Goal: Task Accomplishment & Management: Manage account settings

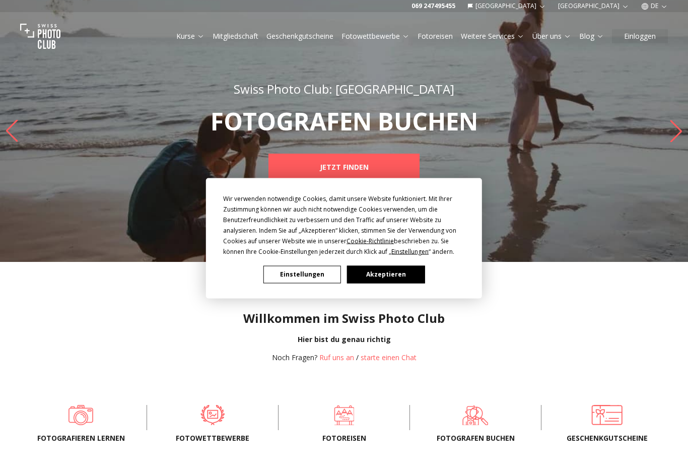
click at [375, 279] on button "Akzeptieren" at bounding box center [386, 274] width 78 height 18
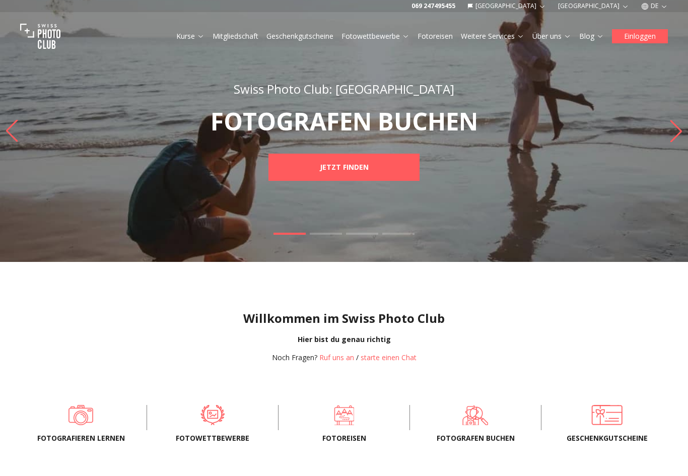
click at [645, 38] on button "Einloggen" at bounding box center [640, 36] width 56 height 14
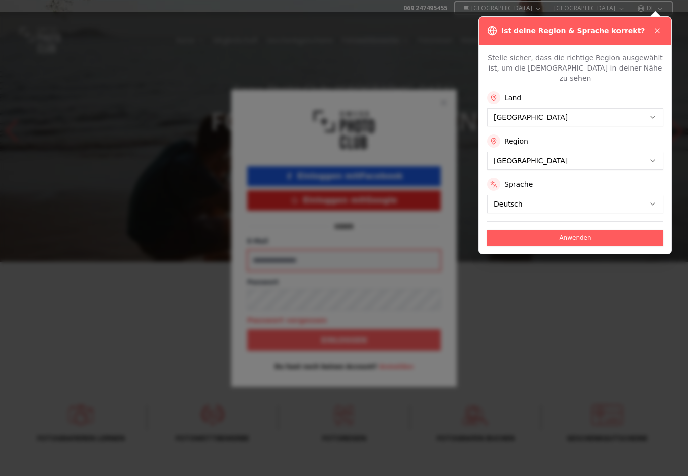
click at [283, 253] on input "E-Mail" at bounding box center [343, 260] width 193 height 21
click at [539, 100] on div at bounding box center [344, 238] width 688 height 476
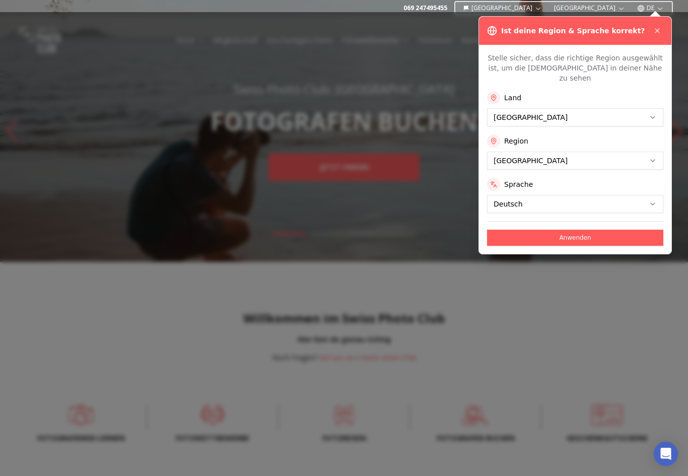
click at [543, 233] on button "Anwenden" at bounding box center [575, 238] width 176 height 16
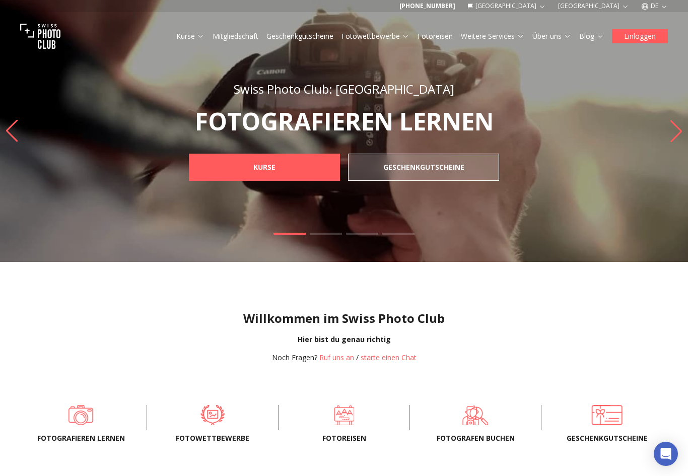
click at [641, 37] on button "Einloggen" at bounding box center [640, 36] width 56 height 14
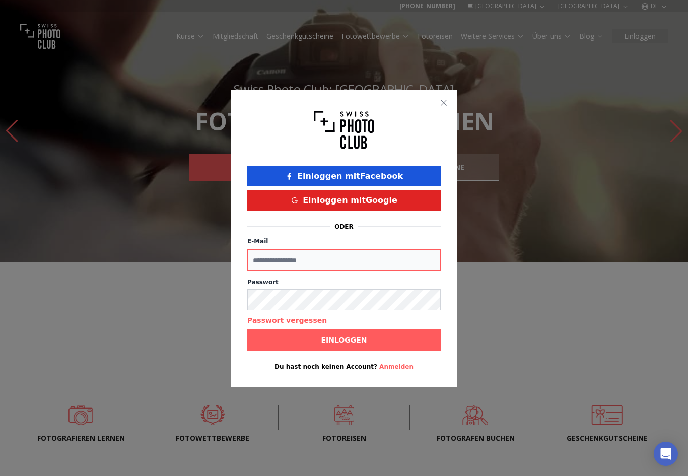
click at [309, 259] on input "E-Mail" at bounding box center [343, 260] width 193 height 21
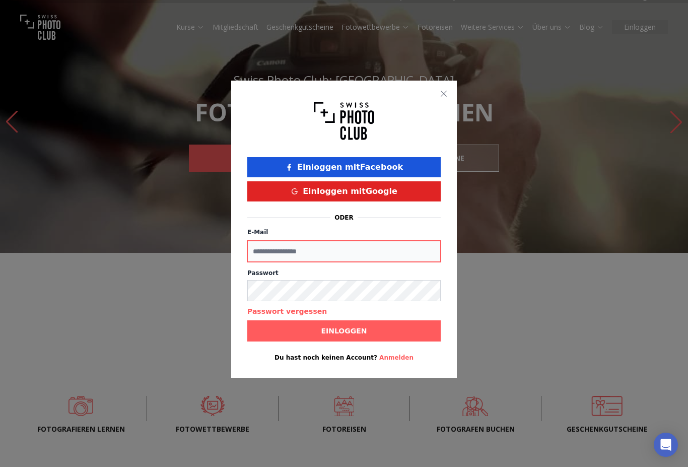
type input "**********"
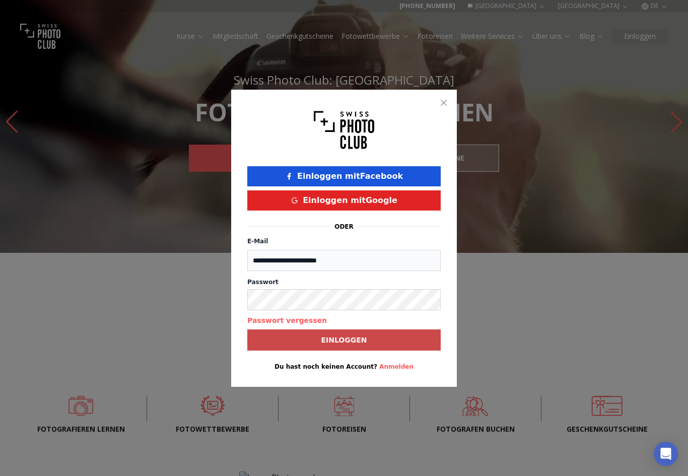
click at [344, 341] on b "Einloggen" at bounding box center [344, 340] width 46 height 10
